Goal: Find specific page/section: Locate a particular part of the current website

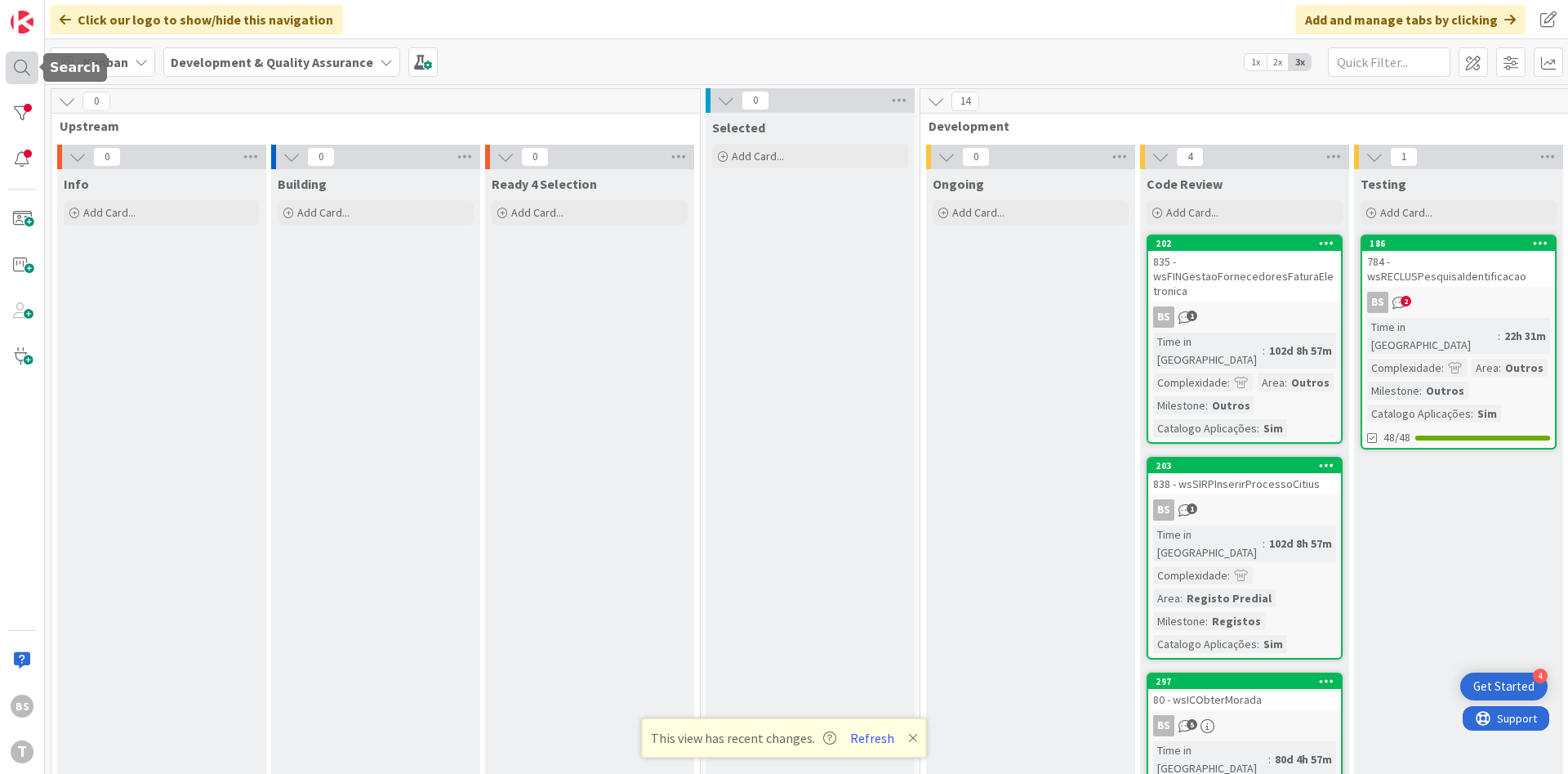
click at [12, 72] on div at bounding box center [23, 68] width 33 height 33
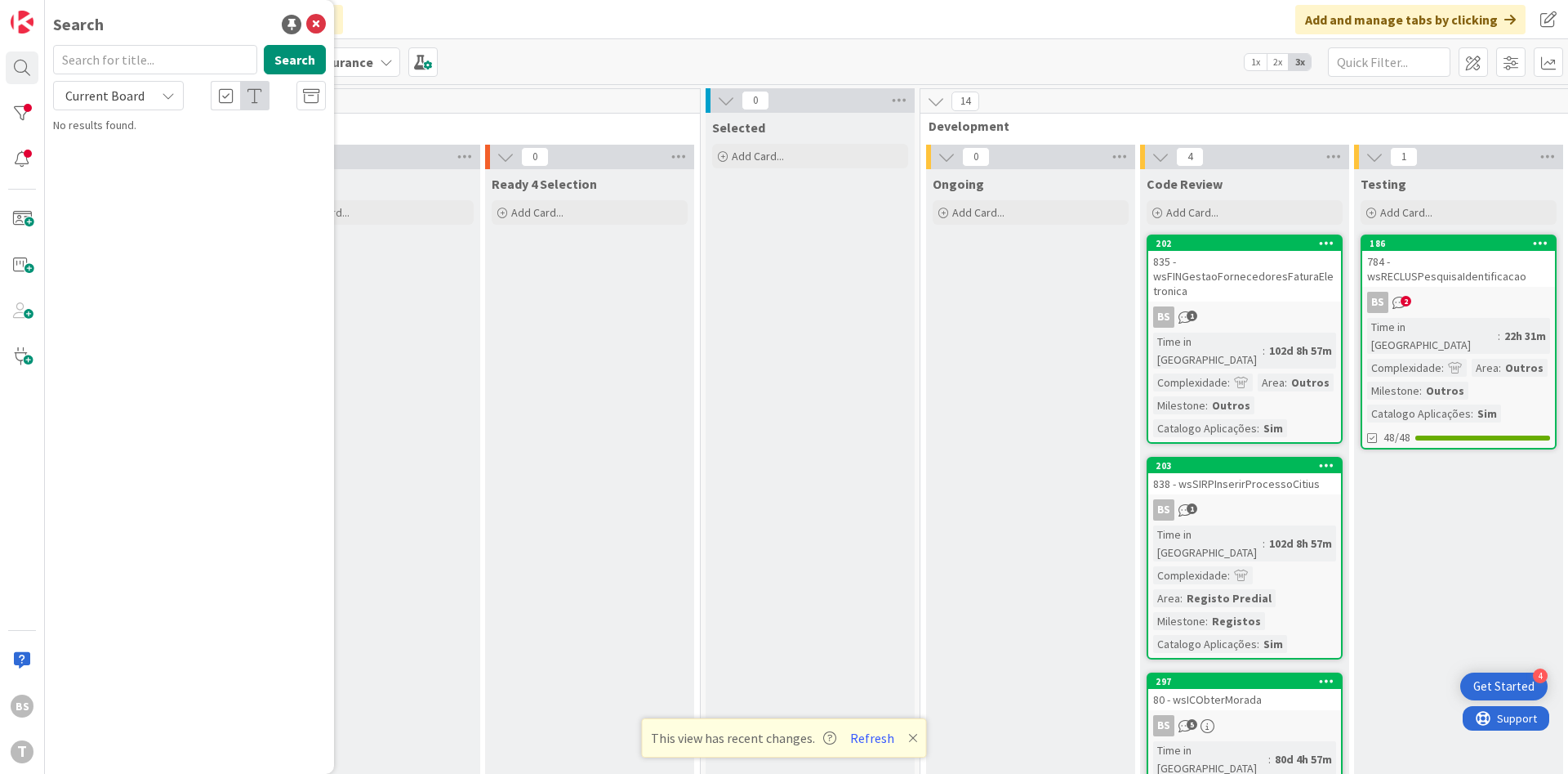
click at [171, 68] on input "text" at bounding box center [154, 60] width 204 height 30
type input "dependencies { implementation(enforcedPlatform(libs().findLibrary("quarkus-bom"…"
click at [163, 79] on div "Search" at bounding box center [189, 62] width 292 height 36
click at [162, 73] on input "text" at bounding box center [154, 60] width 204 height 30
paste input "wsporinformatizarreport"
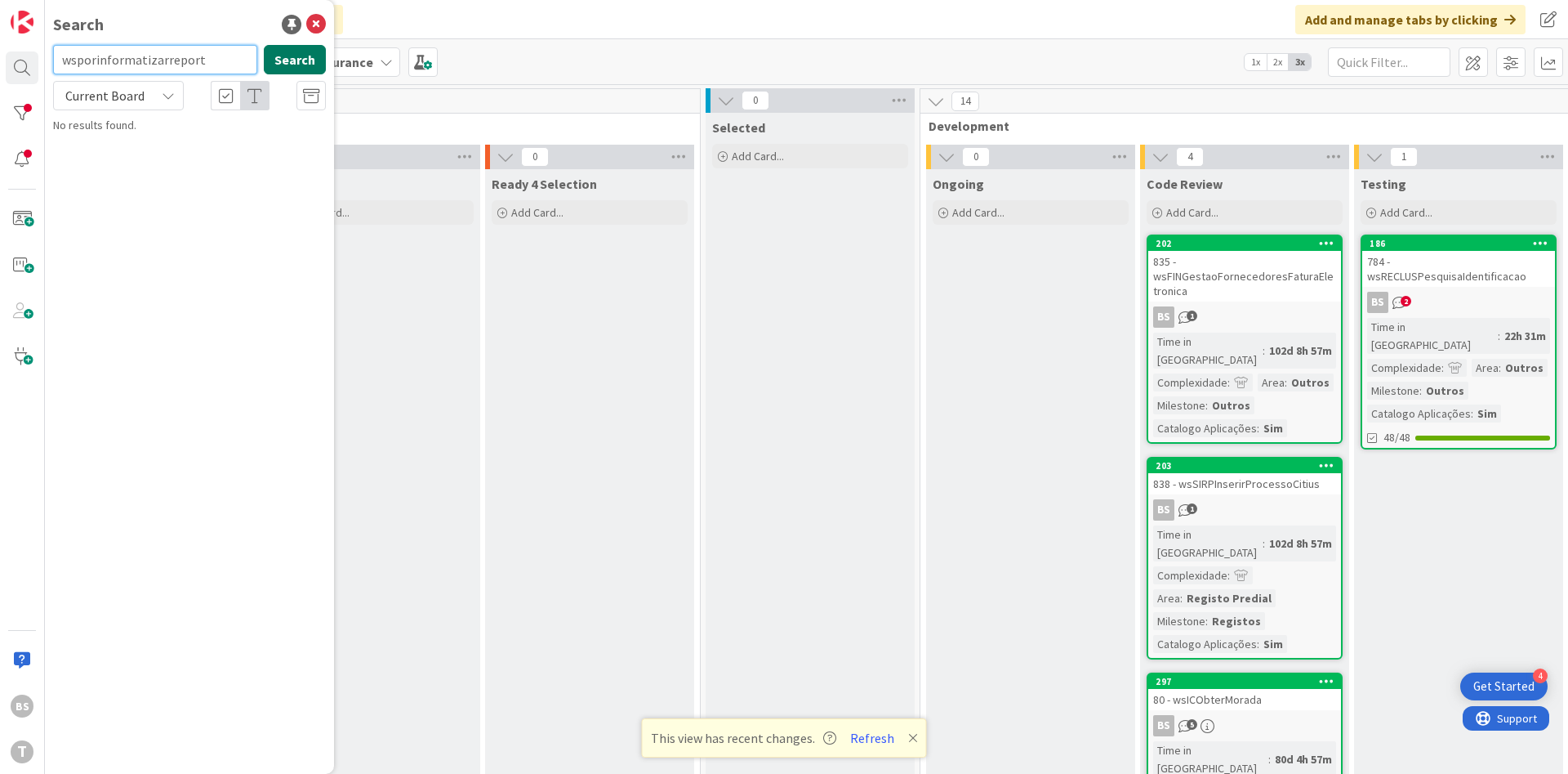
type input "wsporinformatizarreport"
click at [289, 60] on button "Search" at bounding box center [295, 60] width 62 height 30
click at [198, 65] on input "wsporinformatizarreport" at bounding box center [154, 60] width 204 height 30
click at [16, 113] on div at bounding box center [23, 114] width 33 height 33
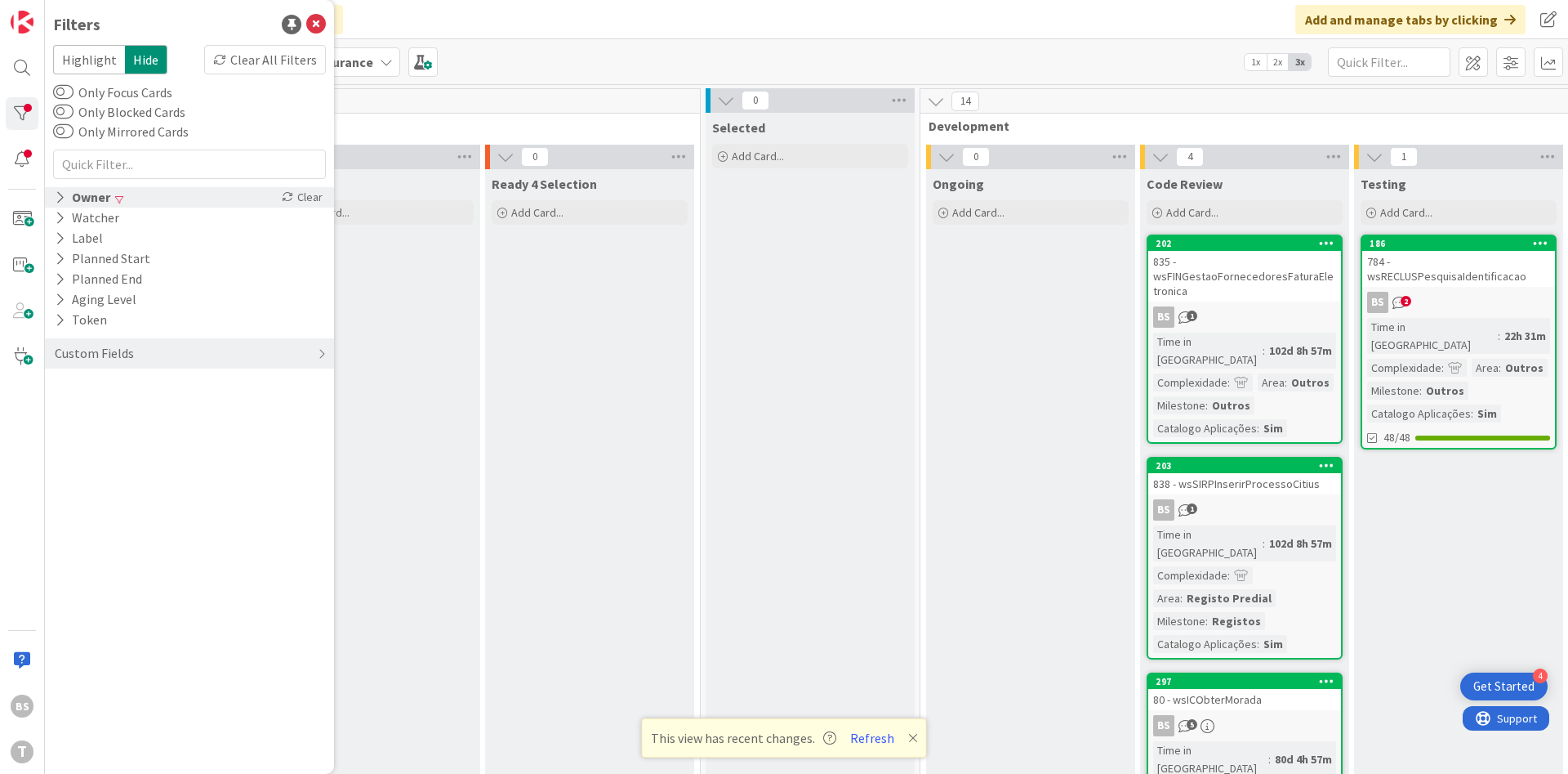
click at [95, 187] on div "Owner" at bounding box center [82, 198] width 59 height 21
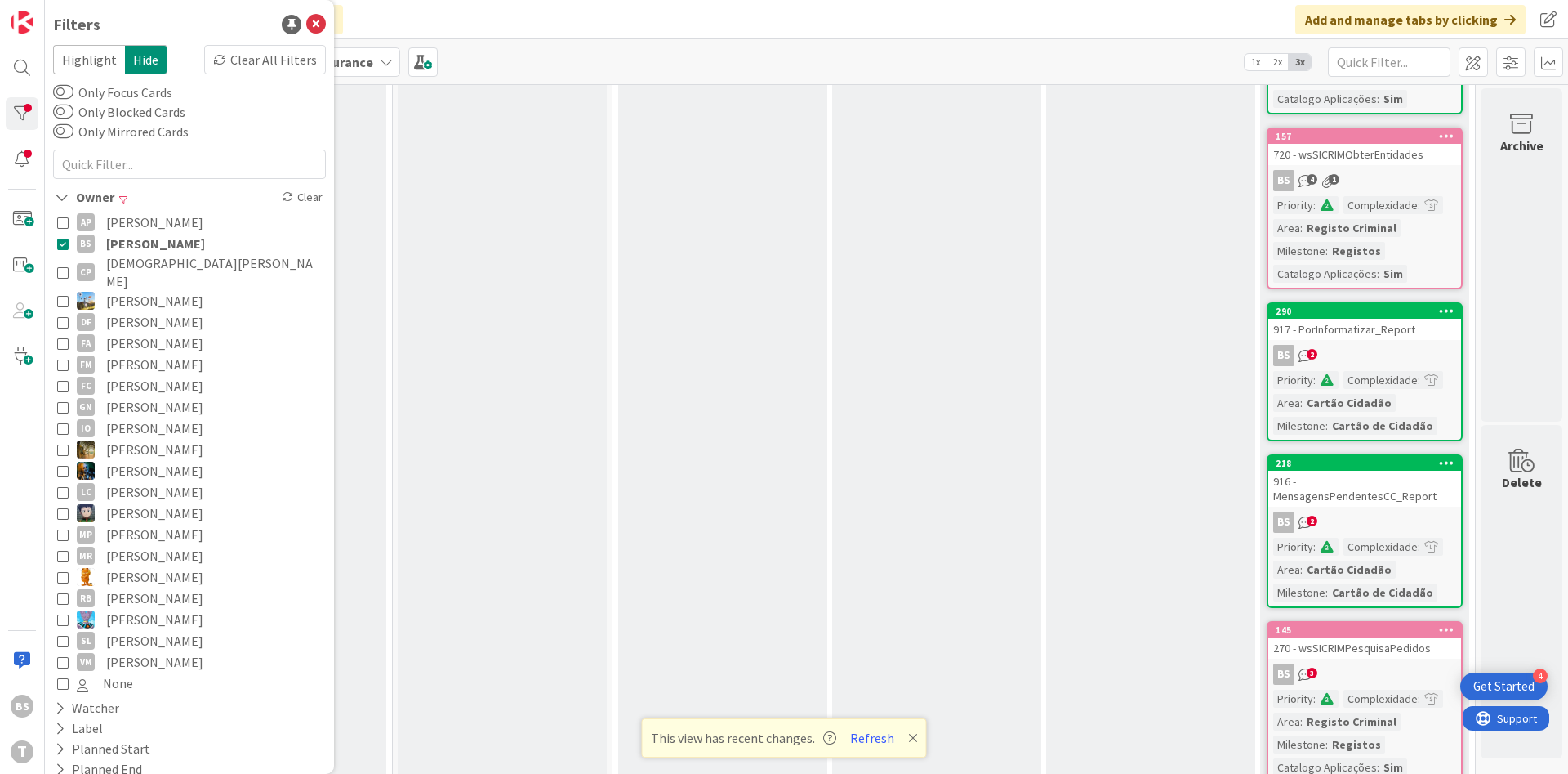
scroll to position [1088, 308]
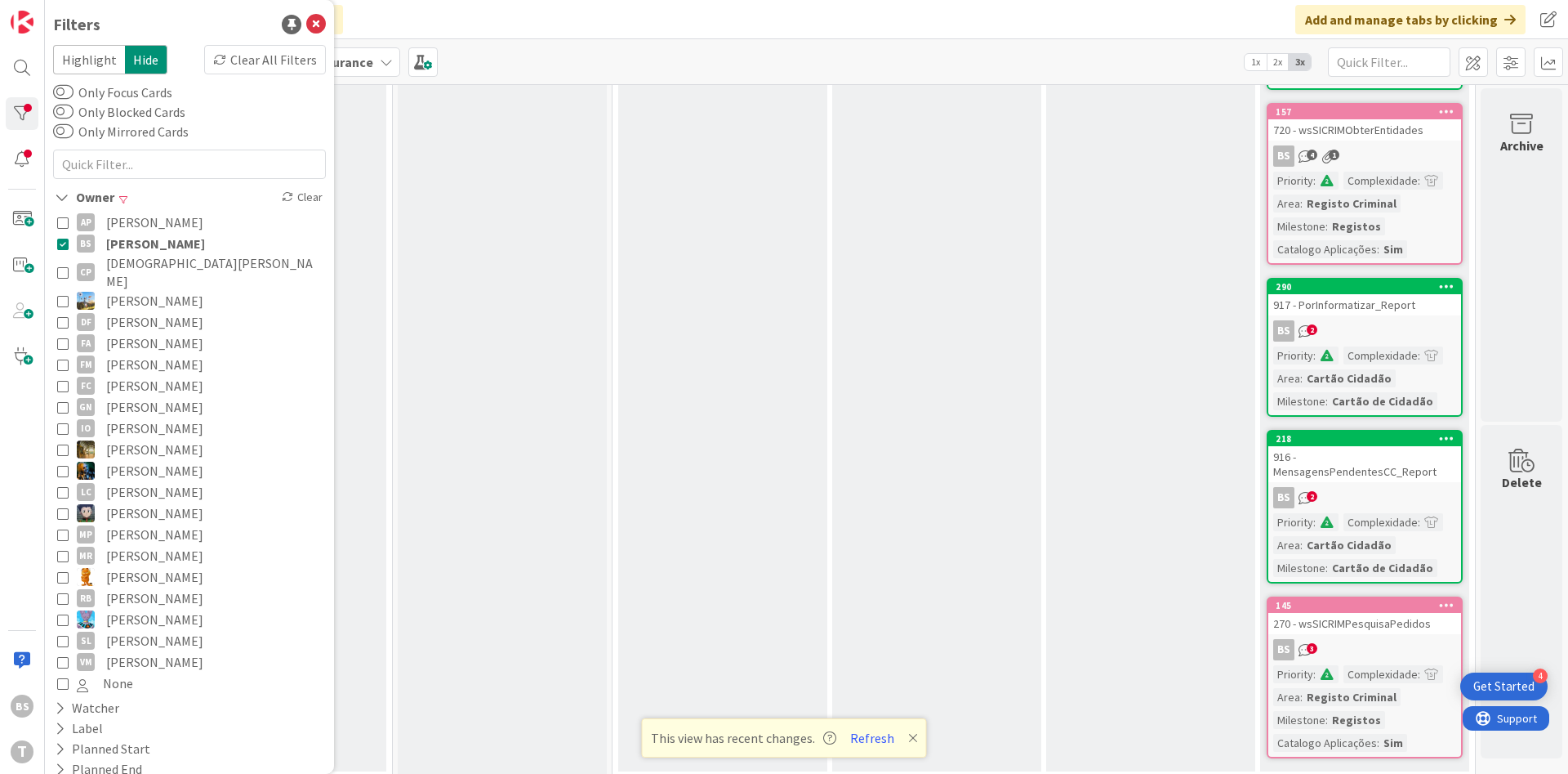
click at [1328, 301] on div "917 - PorInformatizar_Report" at bounding box center [1364, 305] width 193 height 21
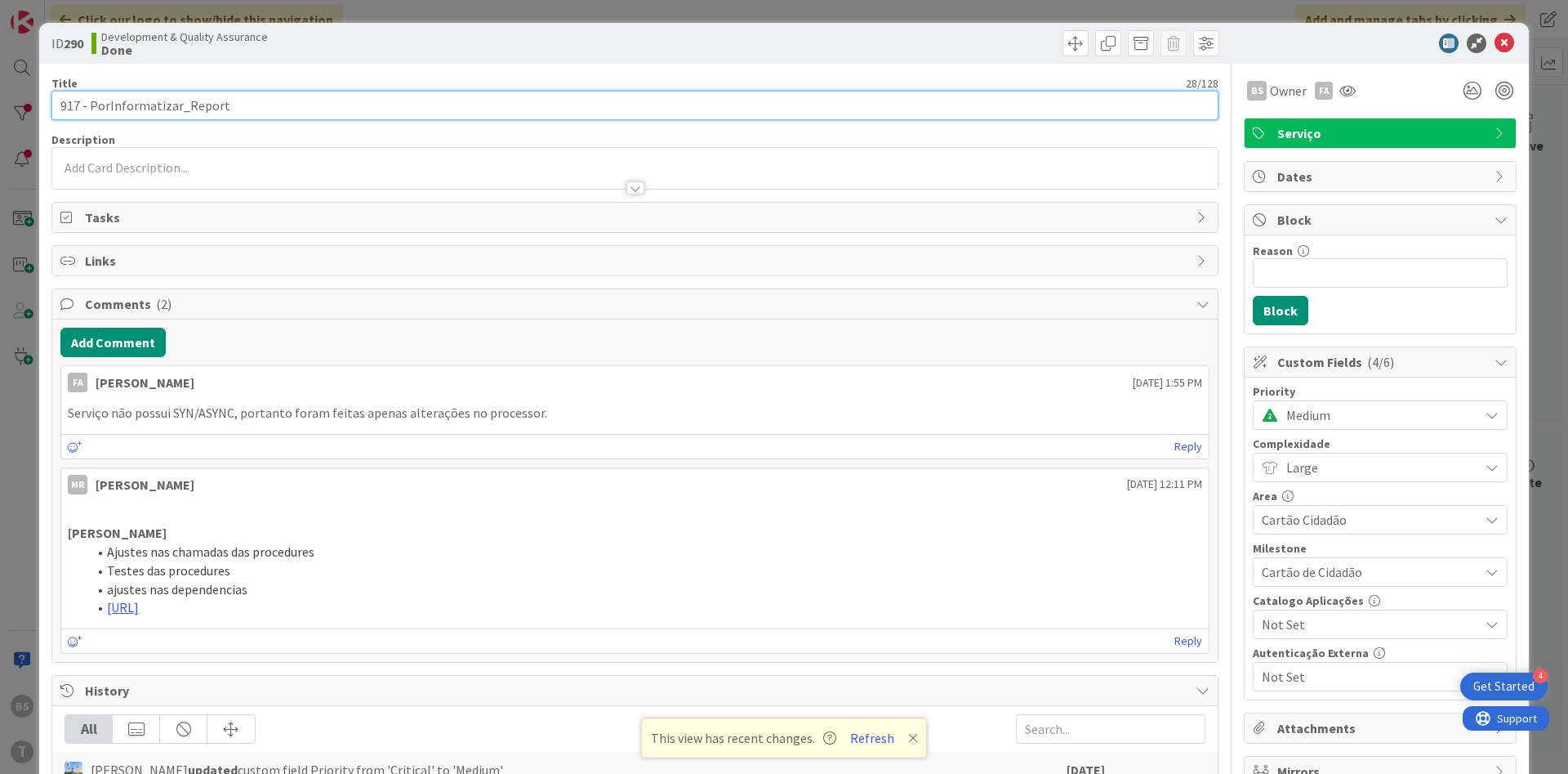
drag, startPoint x: 231, startPoint y: 109, endPoint x: 108, endPoint y: 115, distance: 123.1
click at [106, 115] on input "917 - PorInformatizar_Report" at bounding box center [634, 106] width 1166 height 30
click at [131, 105] on input "917 - PorInformatizar_Report" at bounding box center [634, 106] width 1166 height 30
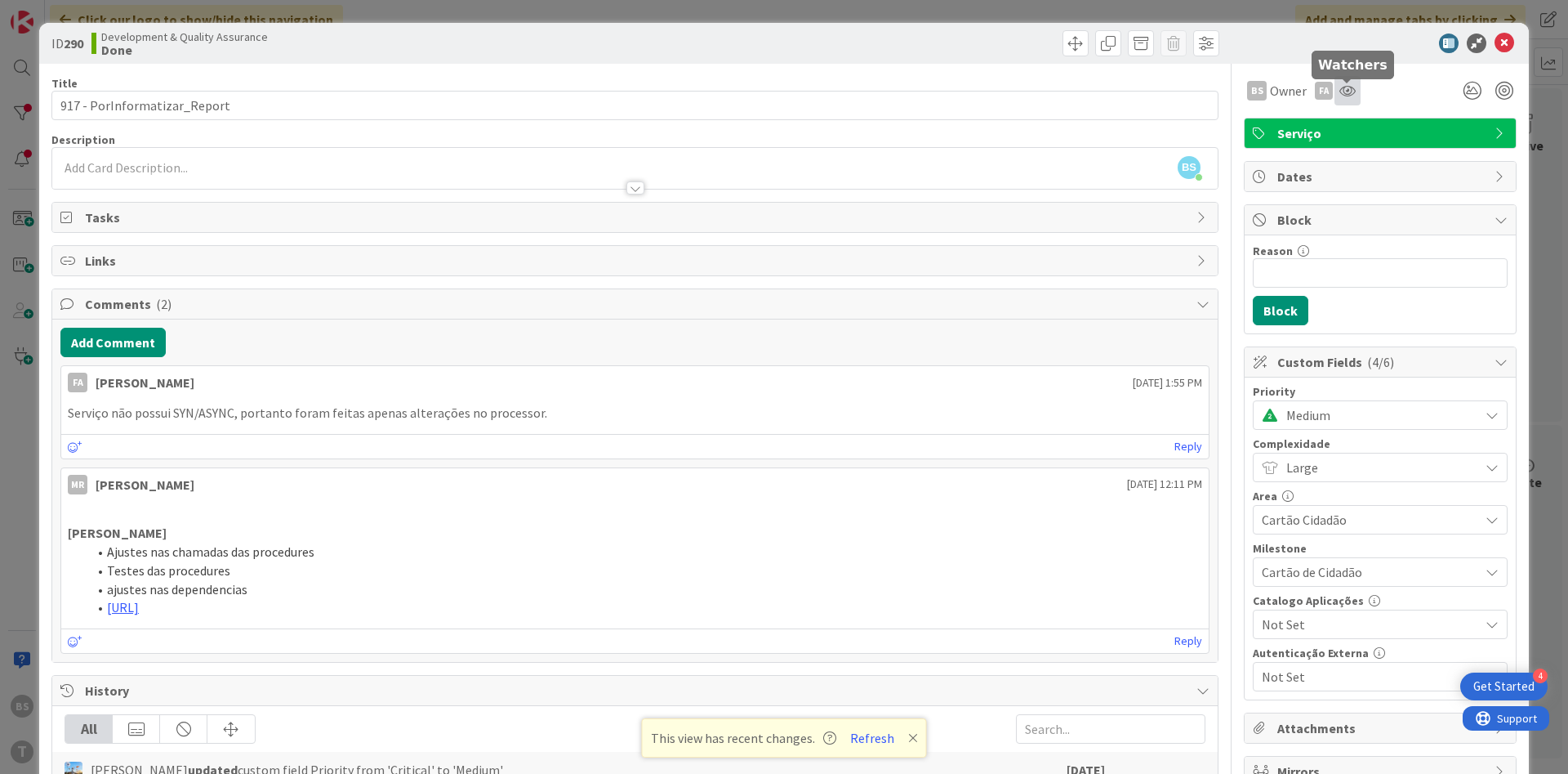
click at [1342, 91] on icon at bounding box center [1347, 90] width 16 height 13
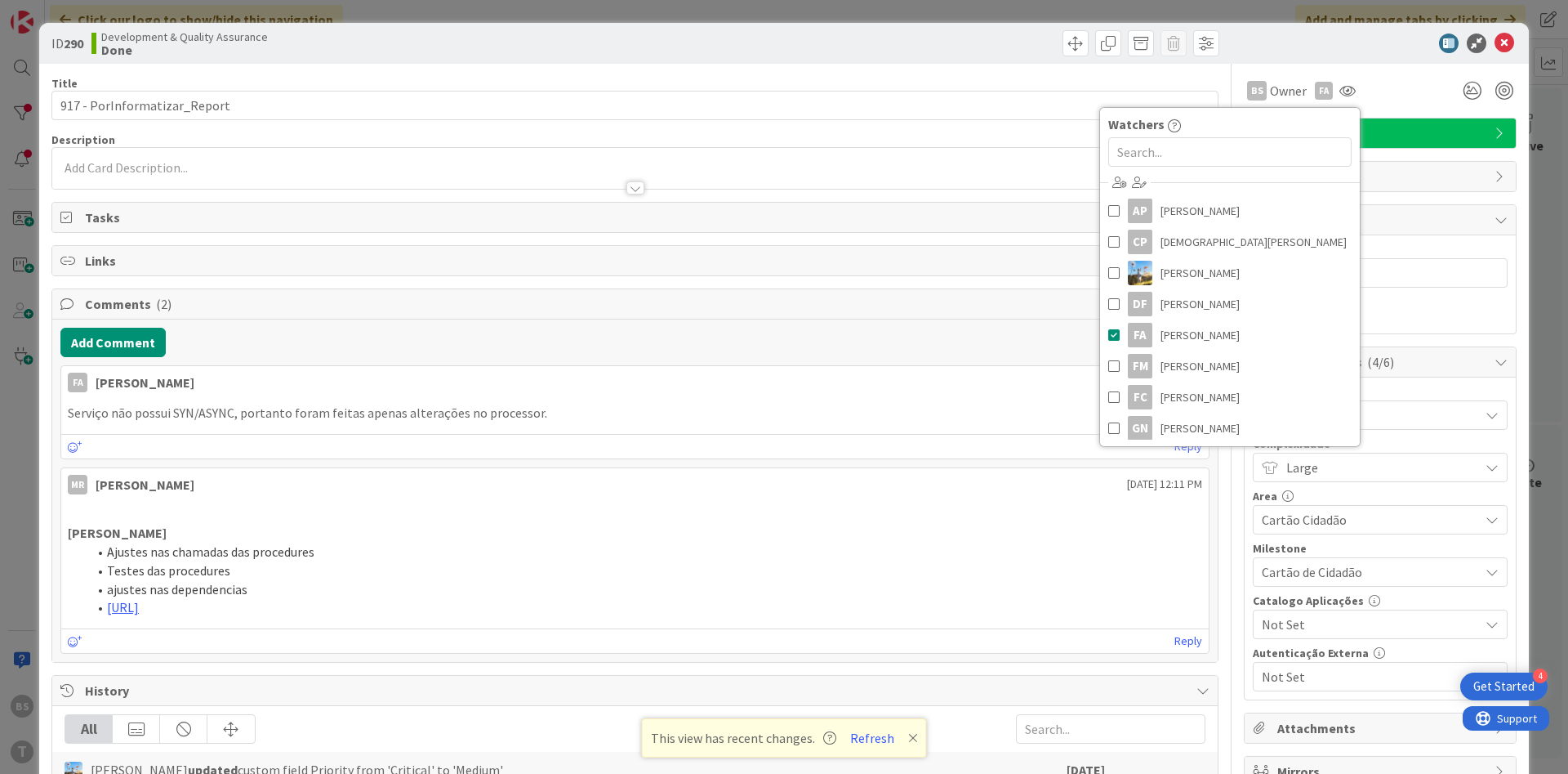
click at [1401, 80] on div "BS Owner FA Watchers AP [PERSON_NAME] [PERSON_NAME] [PERSON_NAME] Diego [PERSON…" at bounding box center [1380, 91] width 272 height 30
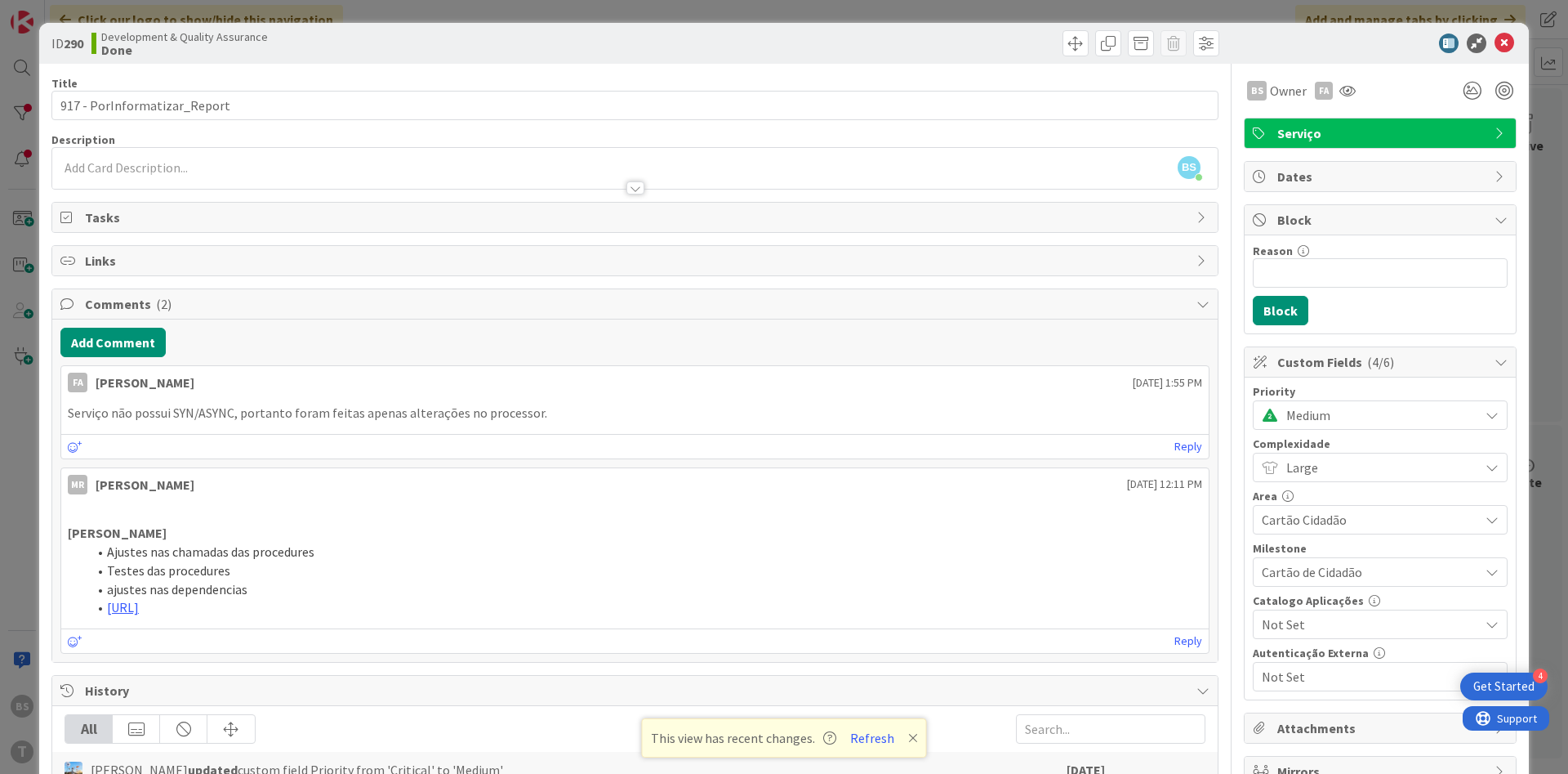
click at [1338, 414] on span "Medium" at bounding box center [1378, 415] width 185 height 23
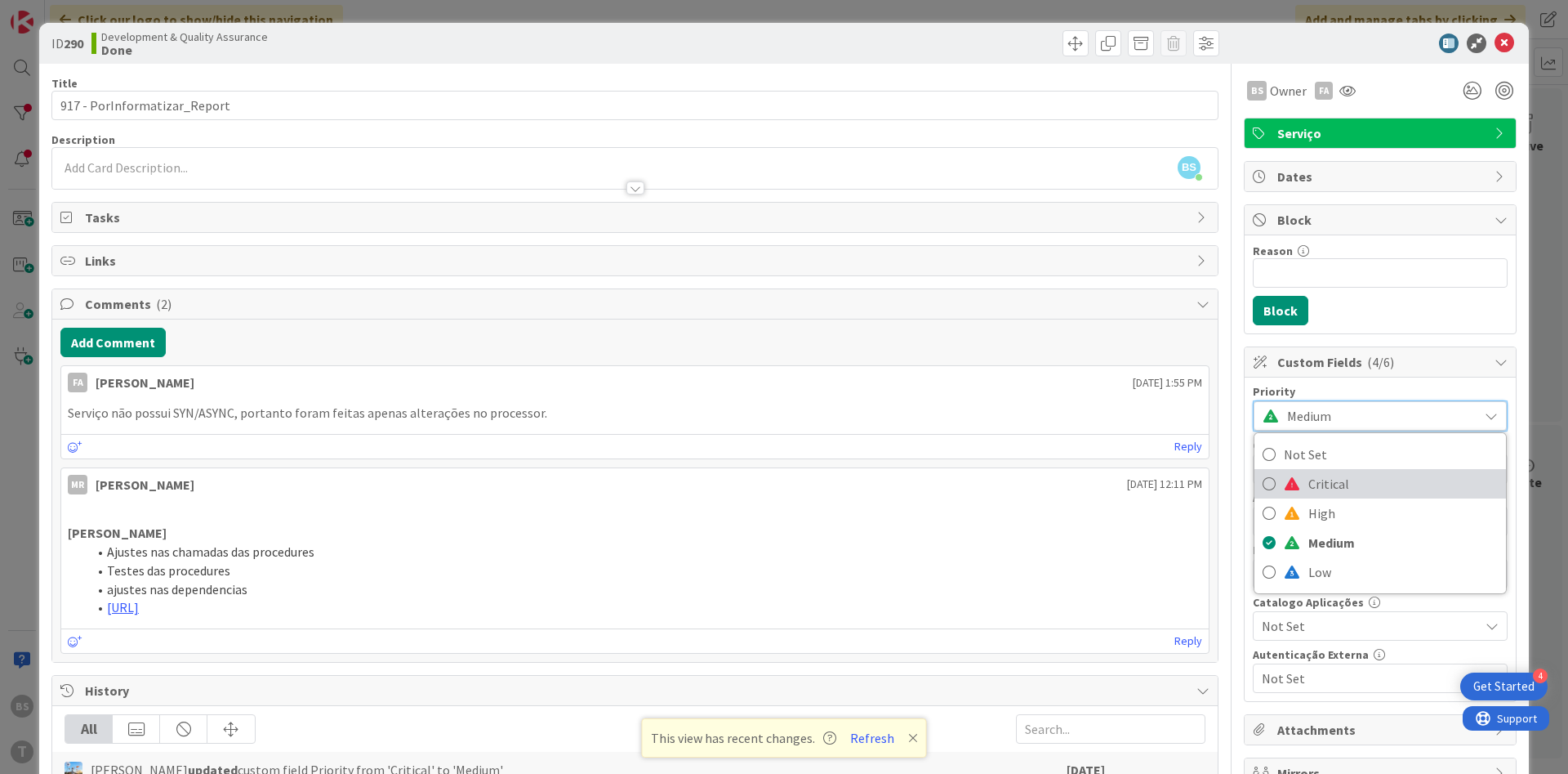
click at [1323, 482] on span "Critical" at bounding box center [1402, 483] width 189 height 24
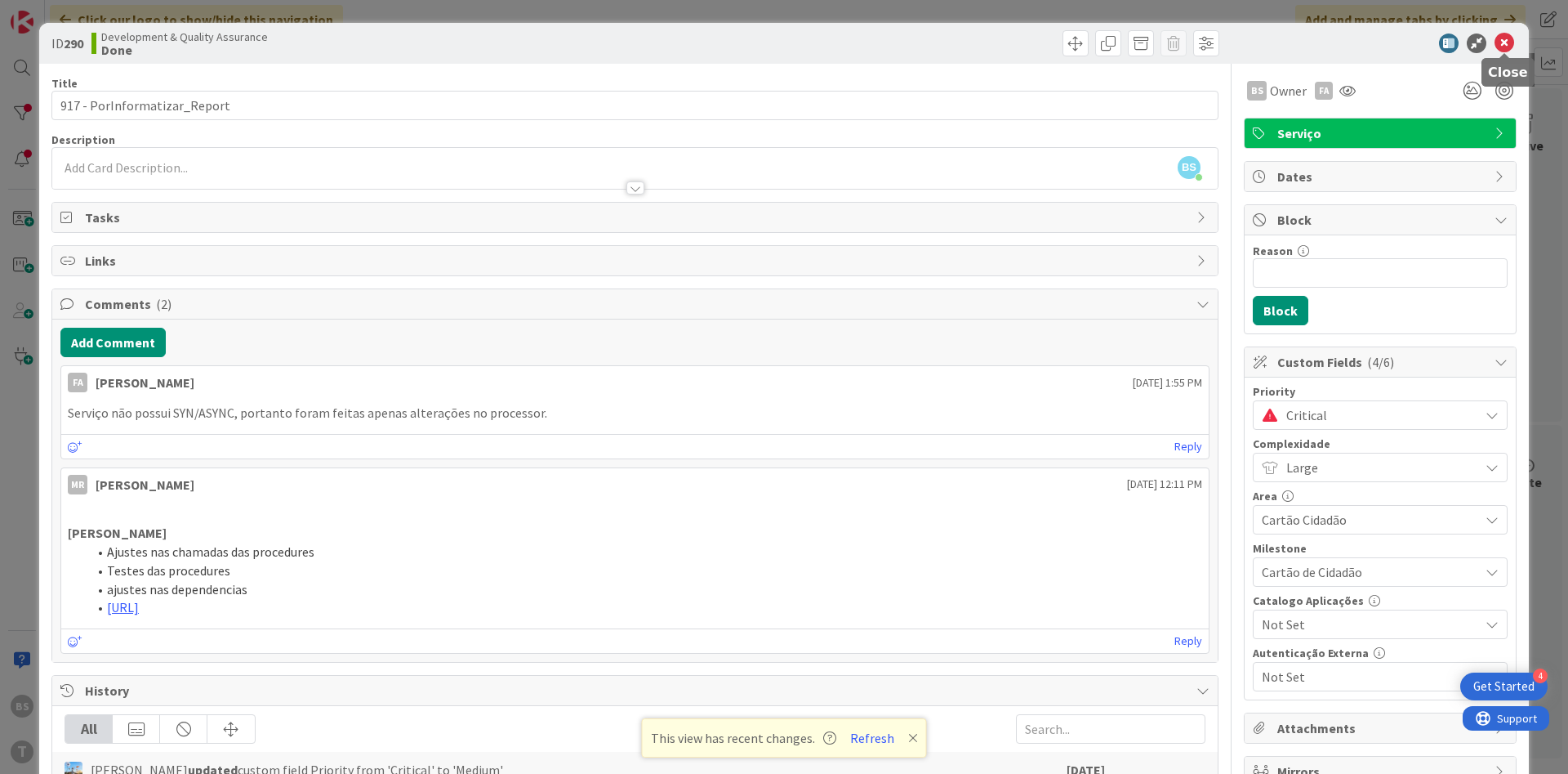
click at [1513, 36] on icon at bounding box center [1504, 43] width 20 height 20
